Goal: Use online tool/utility

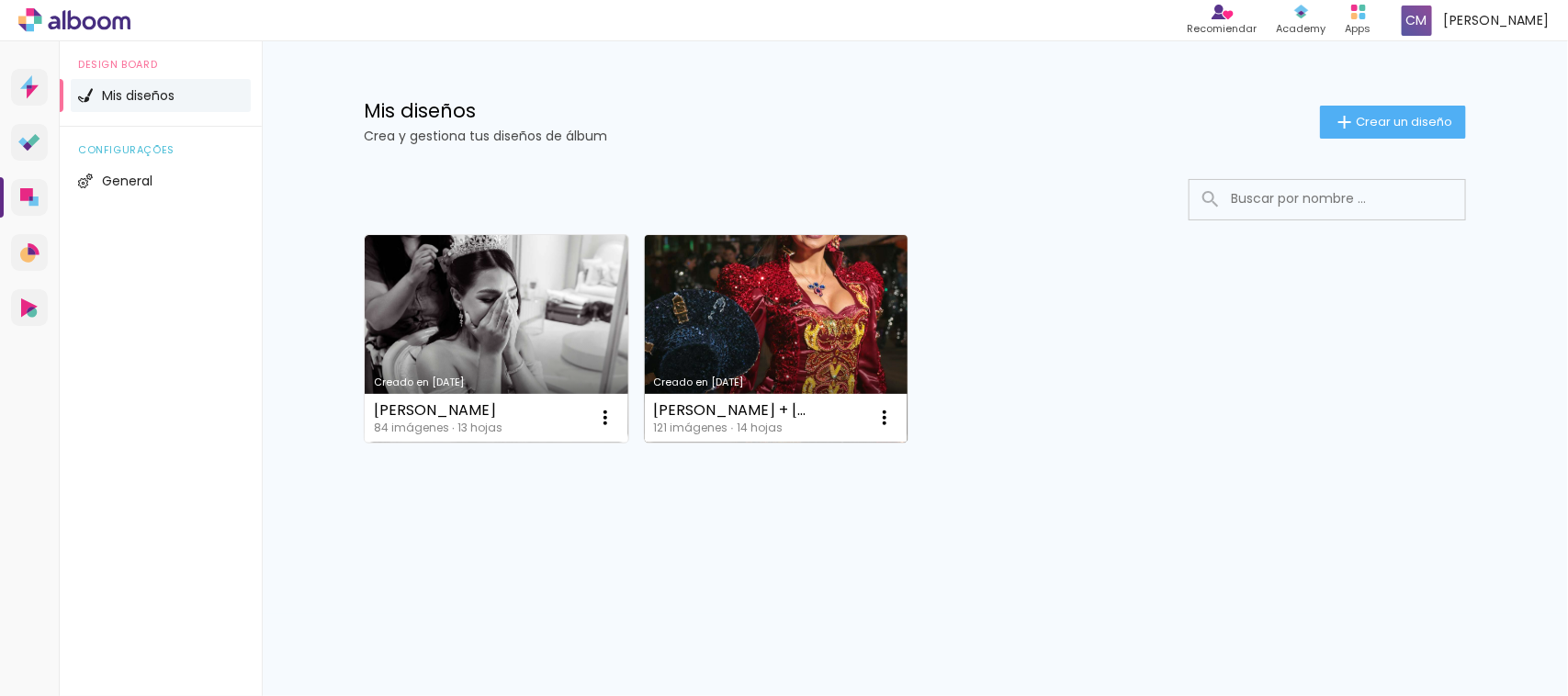
click at [683, 397] on div "Gabriela + Carlos 121 imágenes ∙ 14 hojas Abrir Hacer una copia Excluir" at bounding box center [777, 419] width 264 height 49
click at [734, 356] on link "Creado en [DATE]" at bounding box center [777, 339] width 264 height 208
